Goal: Navigation & Orientation: Find specific page/section

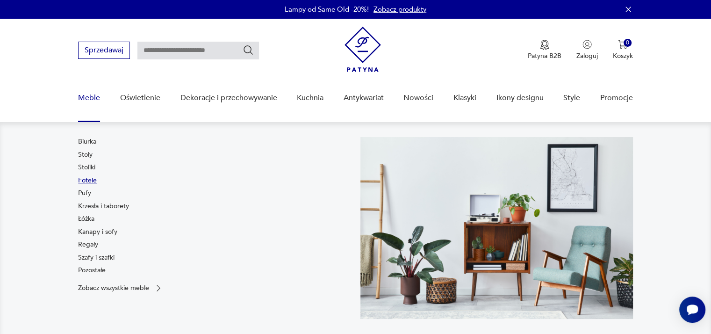
click at [84, 179] on link "Fotele" at bounding box center [87, 180] width 19 height 9
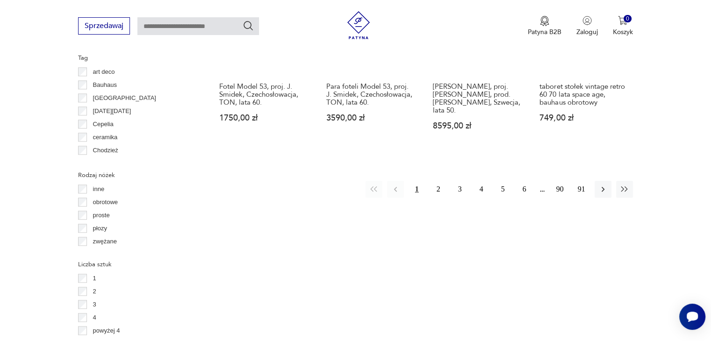
scroll to position [1027, 0]
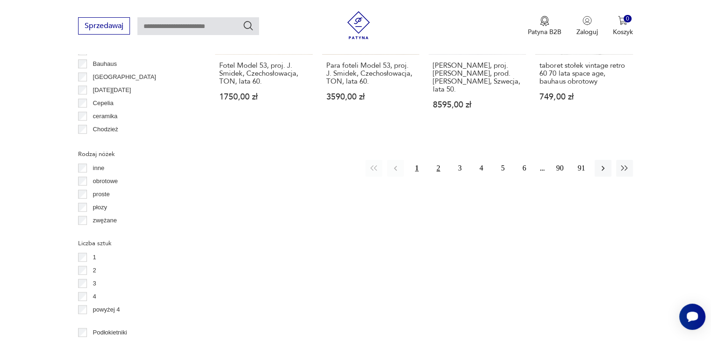
click at [437, 160] on button "2" at bounding box center [438, 168] width 17 height 17
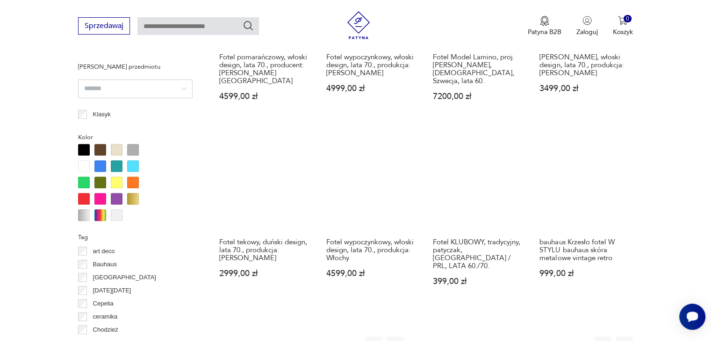
scroll to position [880, 0]
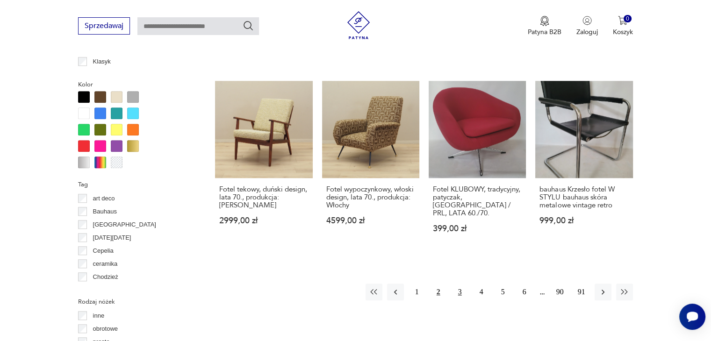
click at [459, 284] on button "3" at bounding box center [459, 292] width 17 height 17
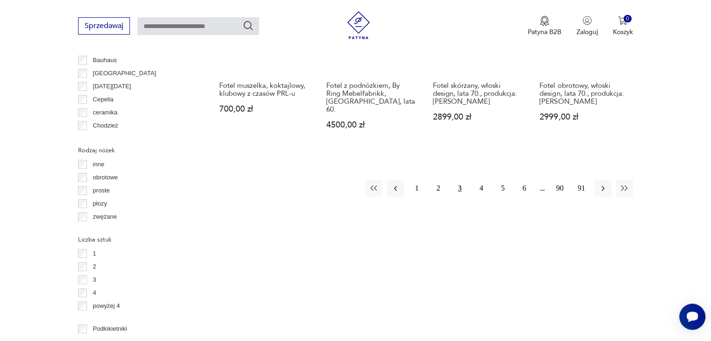
scroll to position [1036, 0]
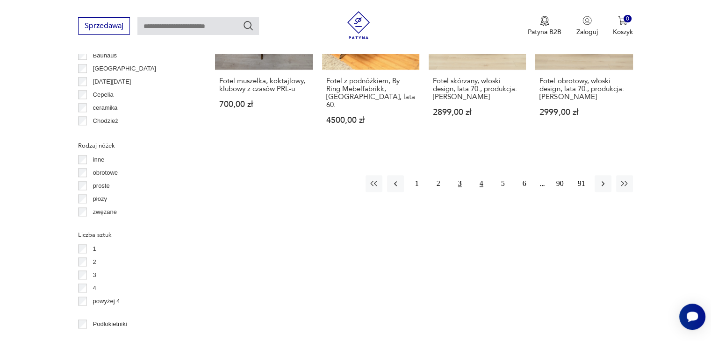
click at [482, 175] on button "4" at bounding box center [481, 183] width 17 height 17
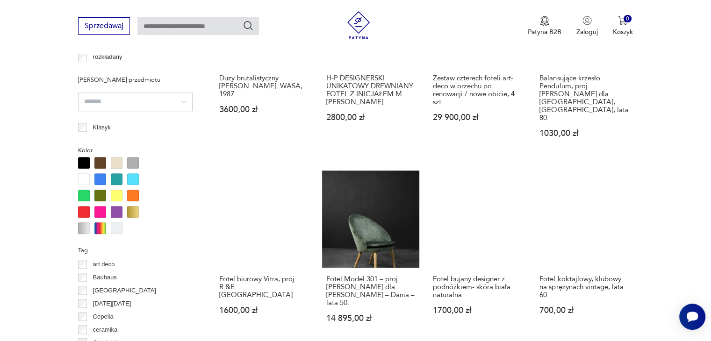
scroll to position [992, 0]
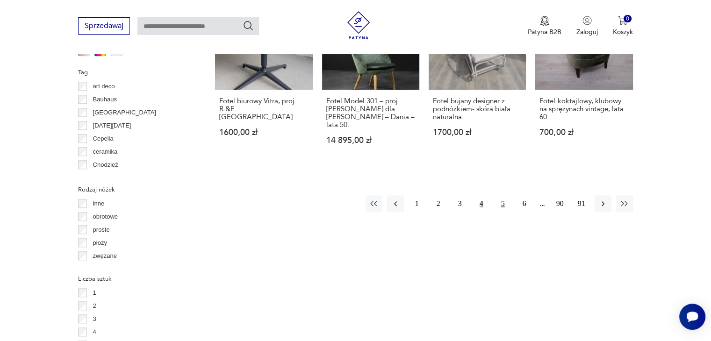
click at [501, 195] on button "5" at bounding box center [502, 203] width 17 height 17
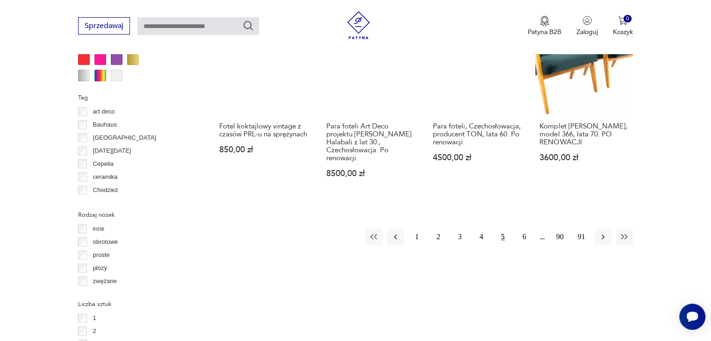
scroll to position [967, 0]
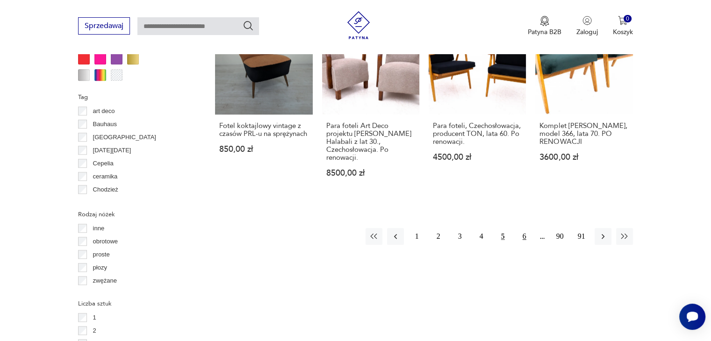
click at [524, 228] on button "6" at bounding box center [524, 236] width 17 height 17
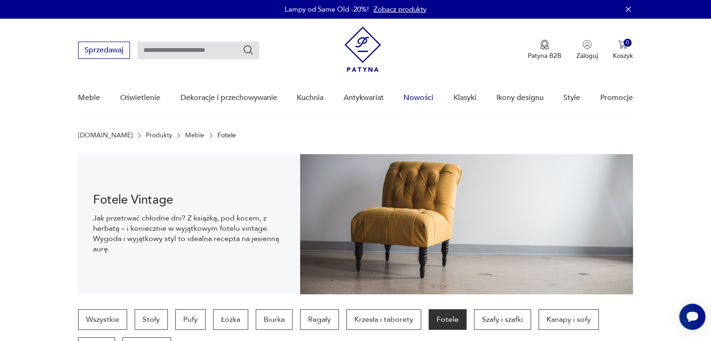
click at [412, 99] on link "Nowości" at bounding box center [418, 98] width 30 height 36
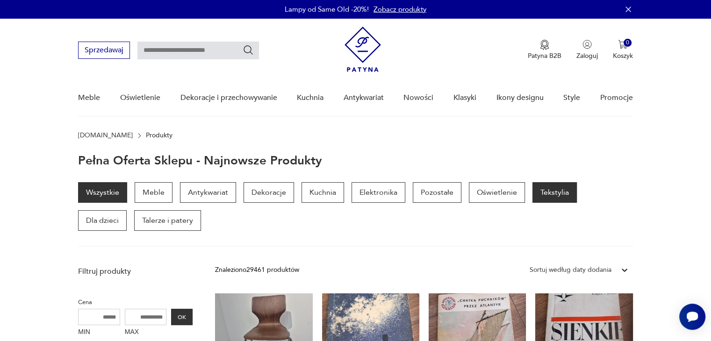
click at [546, 200] on p "Tekstylia" at bounding box center [554, 192] width 44 height 21
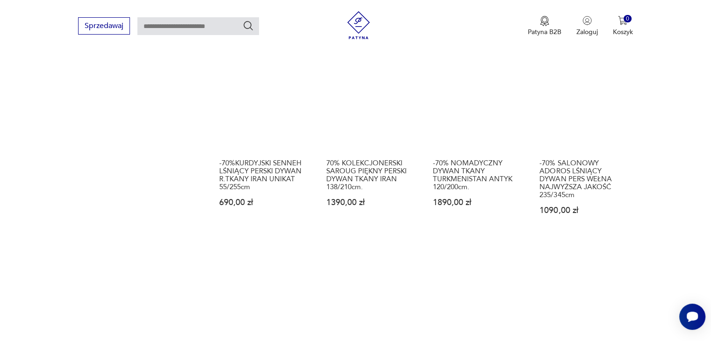
scroll to position [569, 0]
